Goal: Find specific page/section: Find specific page/section

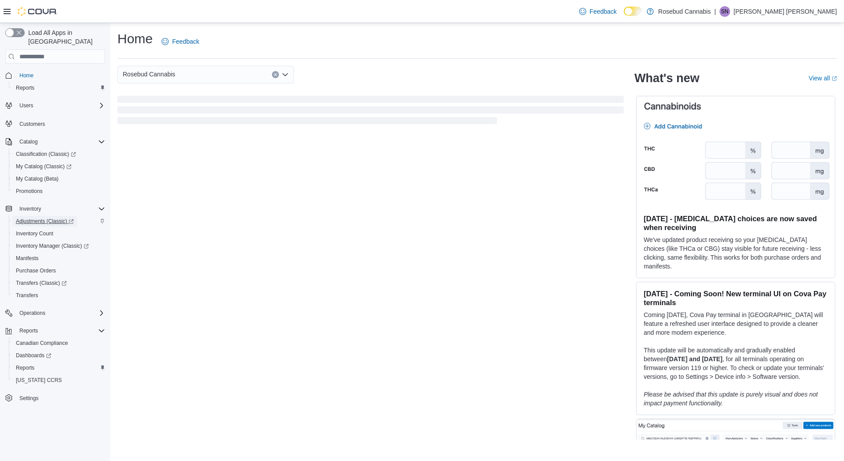
click at [40, 218] on span "Adjustments (Classic)" at bounding box center [45, 221] width 58 height 7
